Goal: Information Seeking & Learning: Learn about a topic

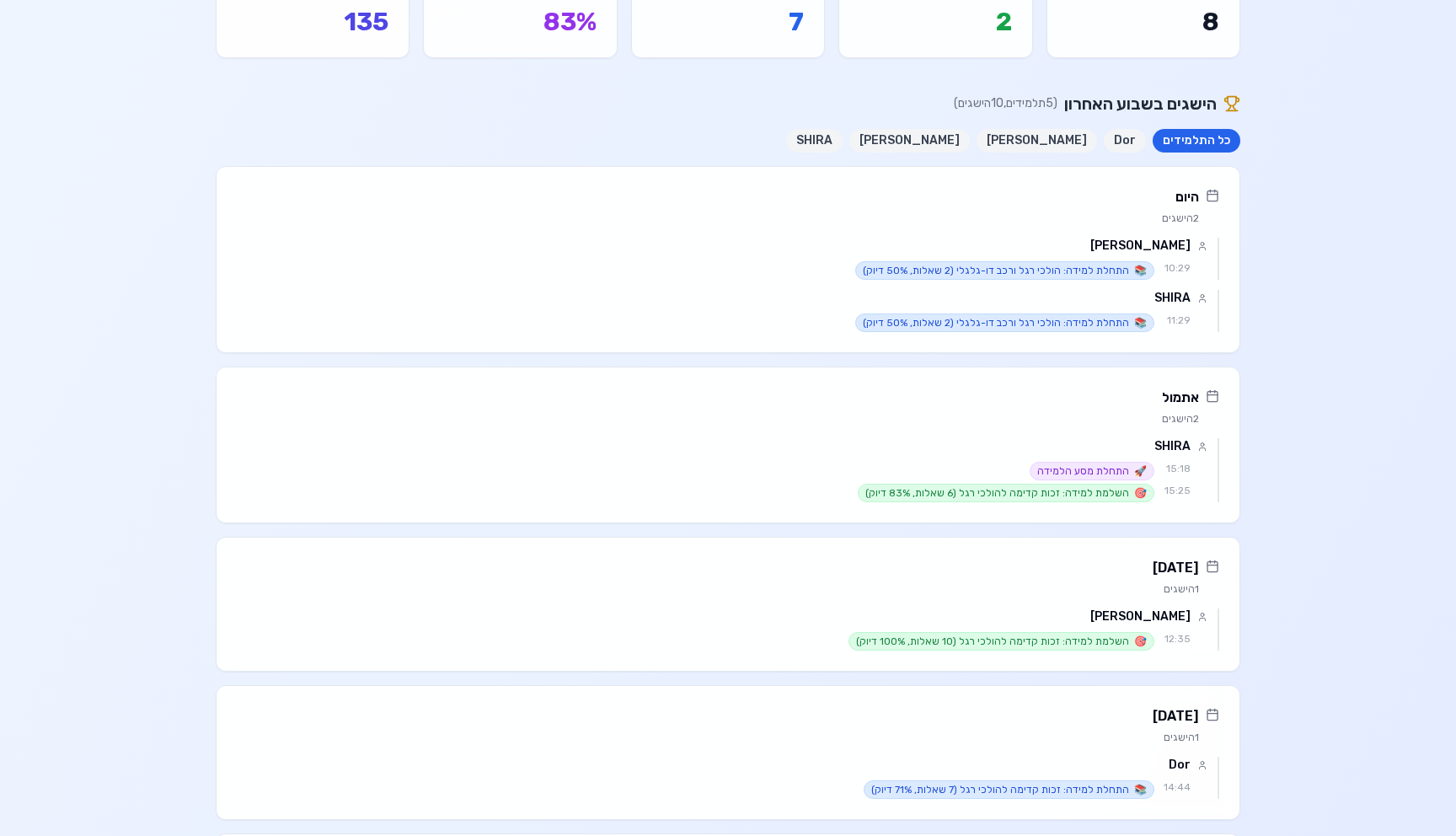
scroll to position [141, 0]
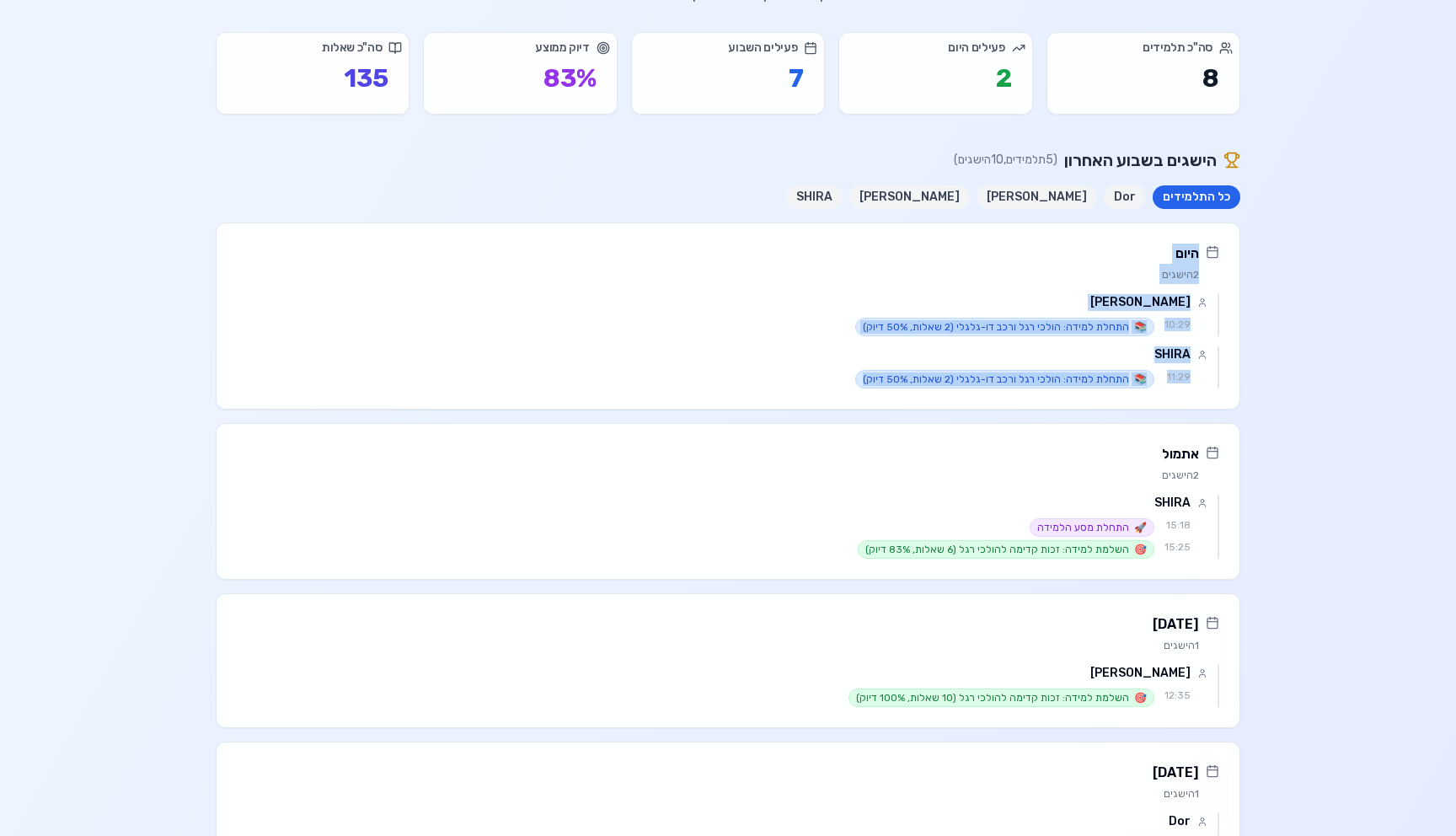
drag, startPoint x: 829, startPoint y: 393, endPoint x: 846, endPoint y: 229, distance: 164.9
click at [846, 229] on div "היום 2 הישגים Maya roz 10:29 📚 התחלת למידה: הולכי רגל ורכב דו-גלגלי (2 שאלות, 5…" at bounding box center [728, 316] width 1024 height 187
click at [846, 229] on div "היום 2 הישגים" at bounding box center [728, 259] width 1023 height 71
drag, startPoint x: 846, startPoint y: 229, endPoint x: 765, endPoint y: 395, distance: 184.7
click at [765, 396] on div "היום 2 הישגים Maya roz 10:29 📚 התחלת למידה: הולכי רגל ורכב דו-גלגלי (2 שאלות, 5…" at bounding box center [728, 316] width 1024 height 187
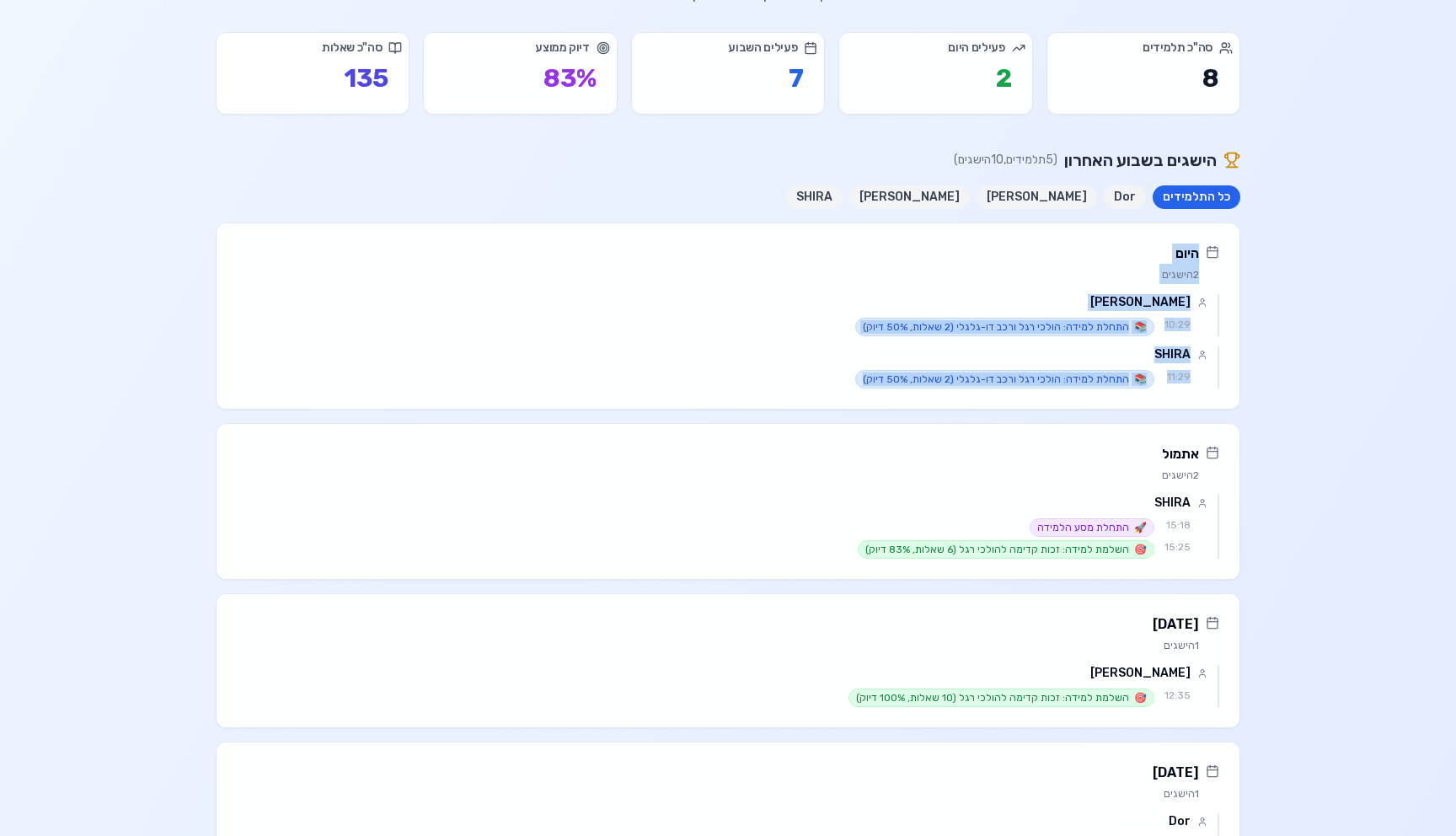
click at [765, 395] on div "Maya roz 10:29 📚 התחלת למידה: הולכי רגל ורכב דו-גלגלי (2 שאלות, 50% דיוק) SHIRA…" at bounding box center [728, 351] width 1023 height 115
drag, startPoint x: 780, startPoint y: 376, endPoint x: 831, endPoint y: 242, distance: 143.4
click at [831, 242] on div "היום 2 הישגים Maya roz 10:29 📚 התחלת למידה: הולכי רגל ורכב דו-גלגלי (2 שאלות, 5…" at bounding box center [728, 316] width 1024 height 187
click at [831, 242] on div "היום 2 הישגים" at bounding box center [728, 259] width 1023 height 71
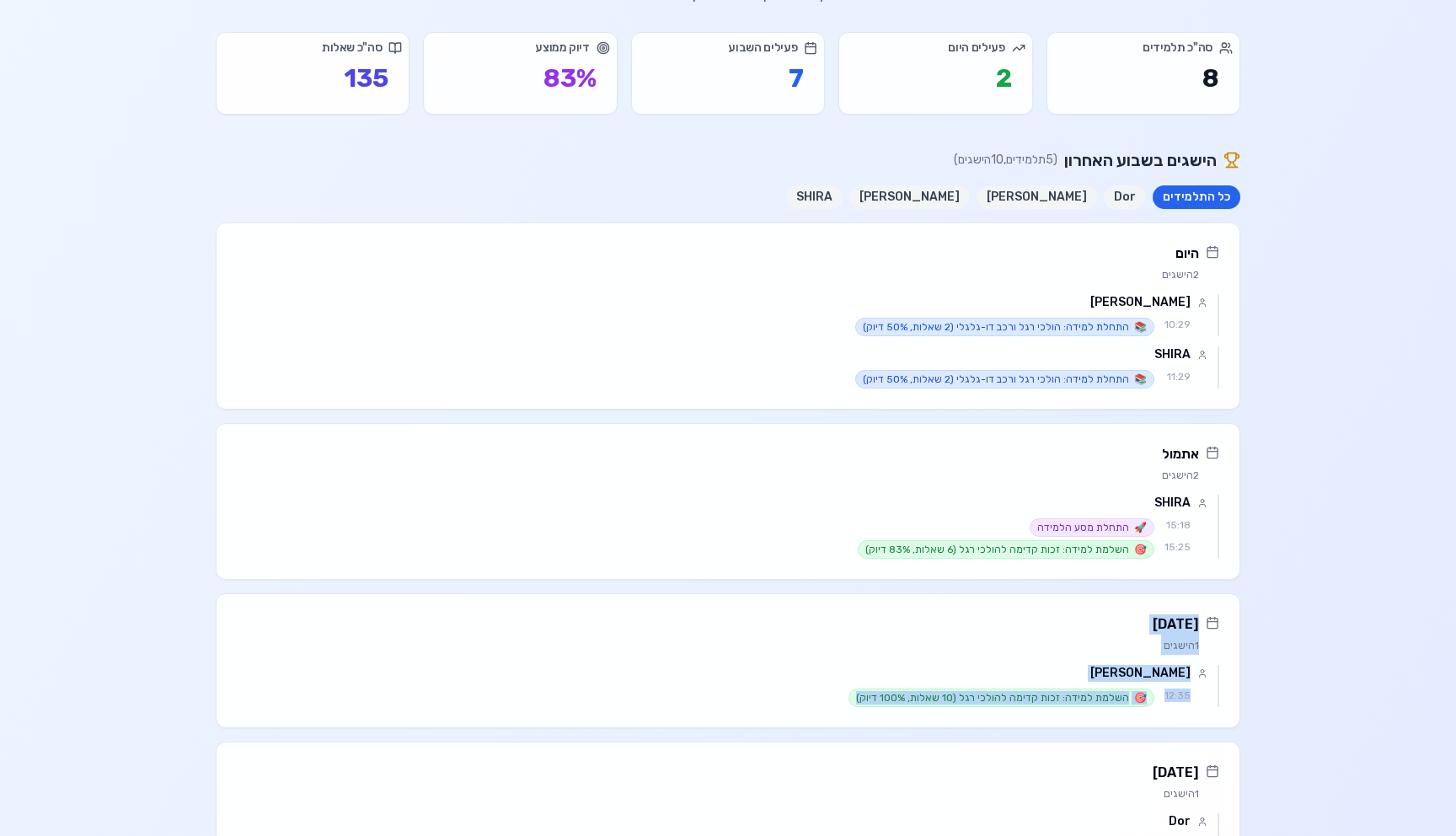
drag, startPoint x: 785, startPoint y: 697, endPoint x: 805, endPoint y: 577, distance: 121.7
click at [805, 577] on div "היום 2 הישגים Maya roz 10:29 📚 התחלת למידה: הולכי רגל ורכב דו-גלגלי (2 שאלות, 5…" at bounding box center [728, 697] width 1024 height 950
click at [805, 577] on div "SHIRA 15:18 🚀 התחלת מסע הלמידה 15:25 🎯 השלמת למידה: זכות קדימה להולכי רגל (6 שא…" at bounding box center [728, 537] width 1023 height 85
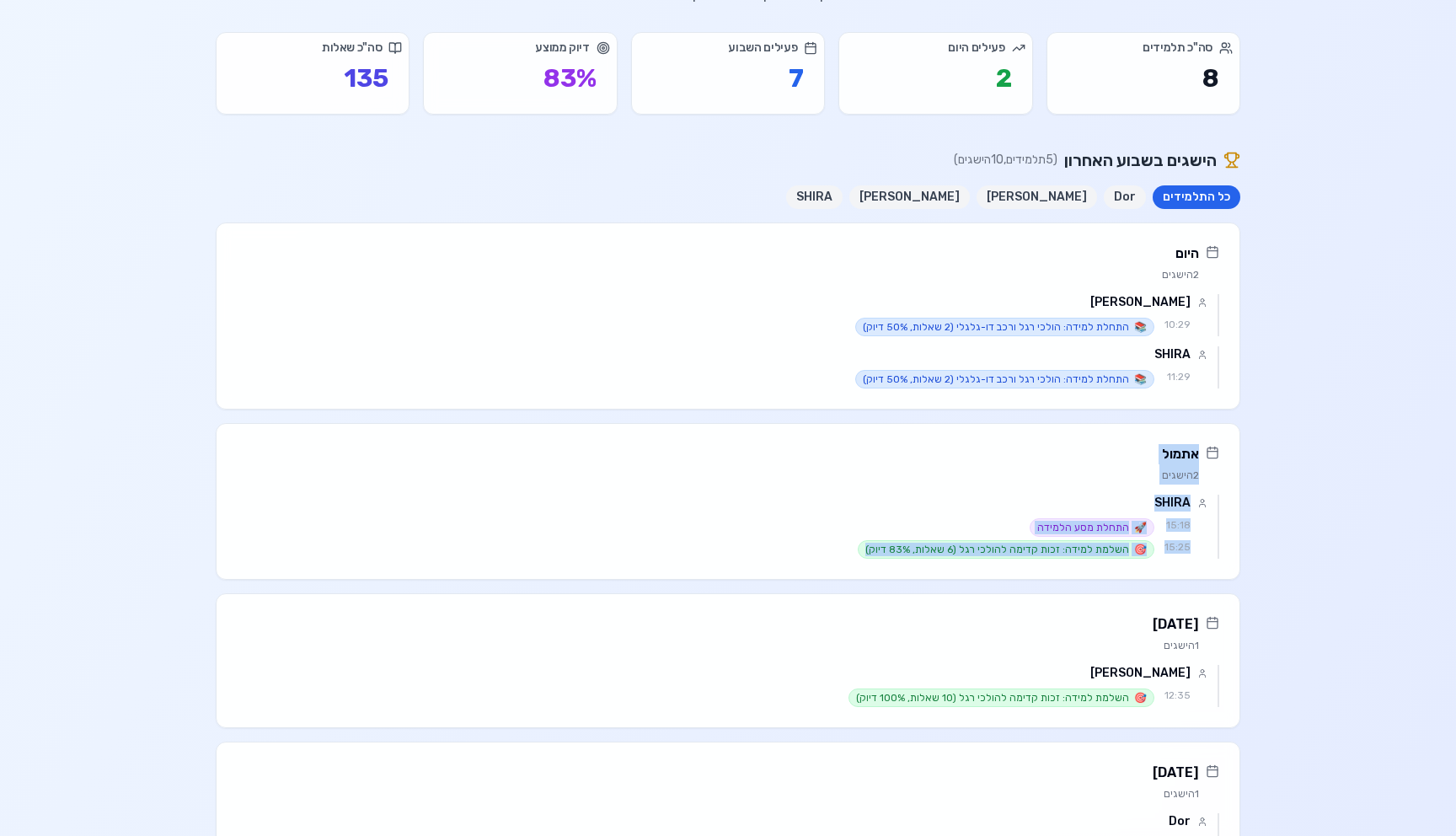
drag, startPoint x: 806, startPoint y: 556, endPoint x: 850, endPoint y: 405, distance: 157.3
click at [850, 405] on div "היום 2 הישגים Maya roz 10:29 📚 התחלת למידה: הולכי רגל ורכב דו-גלגלי (2 שאלות, 5…" at bounding box center [728, 697] width 1024 height 950
